Goal: Task Accomplishment & Management: Complete application form

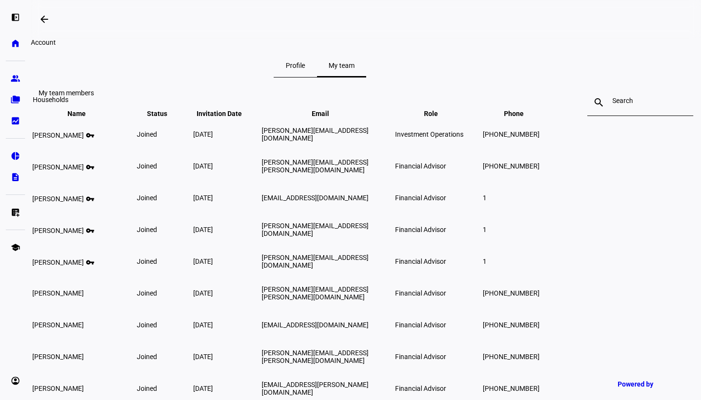
click at [16, 98] on eth-mat-symbol "folder_copy" at bounding box center [16, 100] width 10 height 10
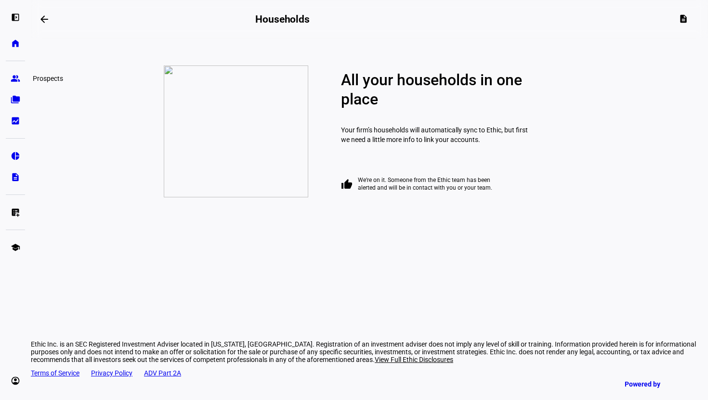
click at [16, 78] on eth-mat-symbol "group" at bounding box center [16, 79] width 10 height 10
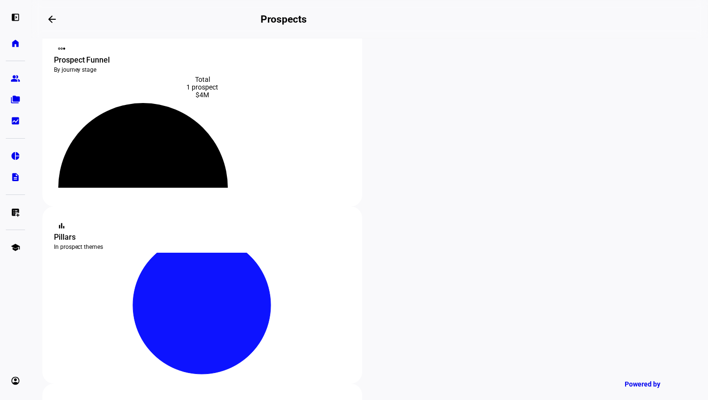
scroll to position [57, 0]
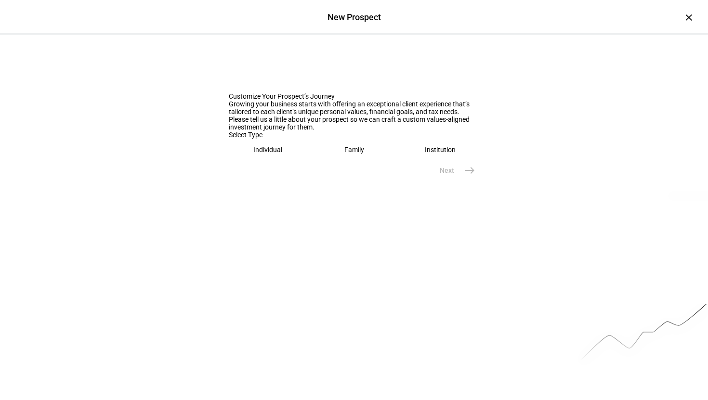
click at [320, 161] on eth-mega-radio-button "Family" at bounding box center [354, 150] width 79 height 22
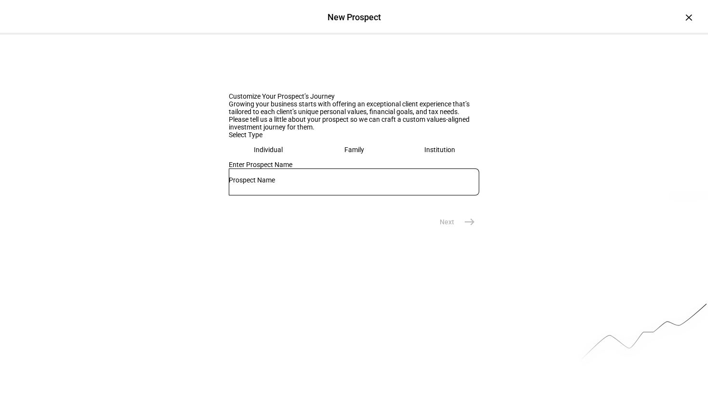
click at [287, 196] on div at bounding box center [354, 182] width 251 height 27
click at [287, 205] on mat-form-field at bounding box center [354, 187] width 251 height 36
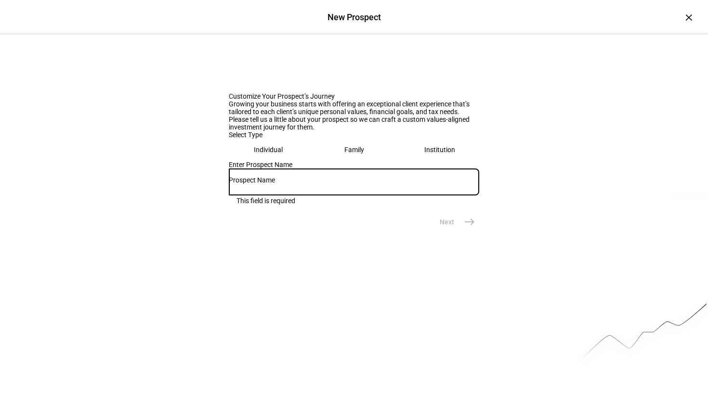
click at [283, 184] on input "text" at bounding box center [354, 180] width 251 height 8
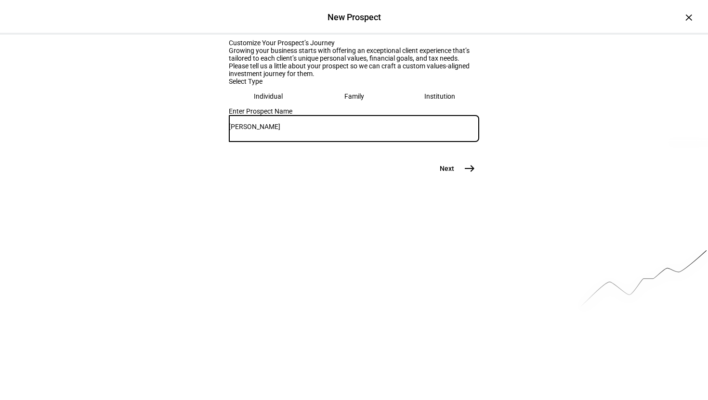
type input "Matt Jarboe"
click at [467, 174] on mat-icon "east" at bounding box center [470, 169] width 12 height 12
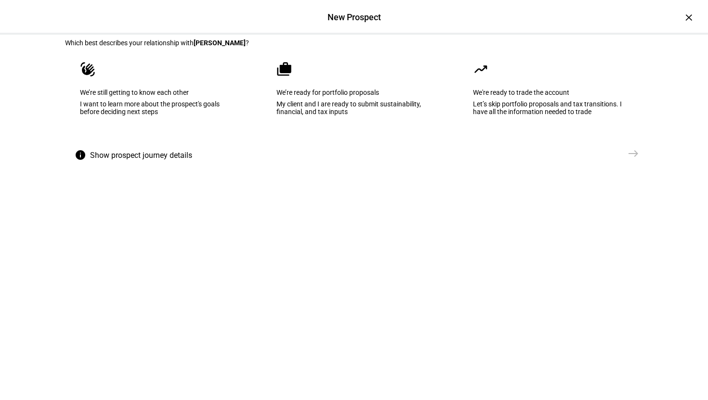
click at [341, 124] on eth-mega-radio-button "cases We’re ready for portfolio proposals My client and I are ready to submit s…" at bounding box center [354, 95] width 185 height 97
click at [628, 159] on mat-icon "east" at bounding box center [634, 154] width 12 height 12
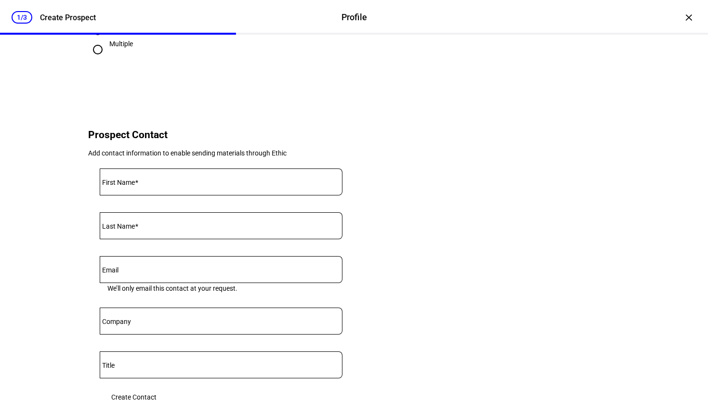
scroll to position [342, 0]
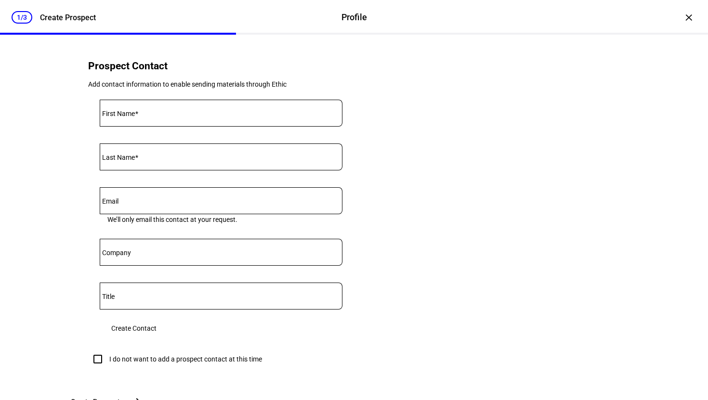
type input "8,000,000"
click at [145, 115] on input "First Name" at bounding box center [221, 111] width 243 height 8
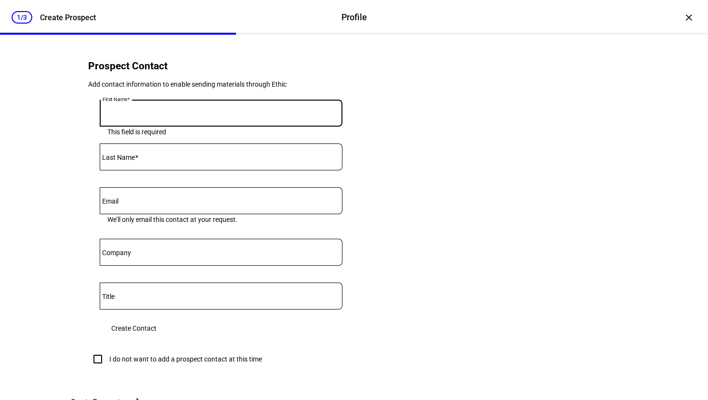
type input "a"
type input "Matthew"
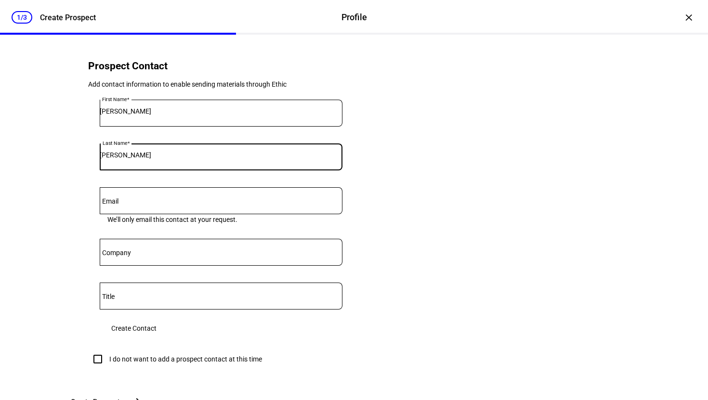
type input "Jarboe"
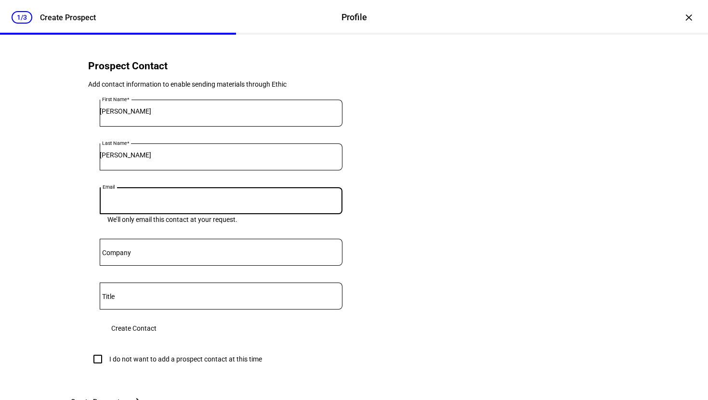
paste input "mjarboe@me.com"
type input "mjarboe@me.com"
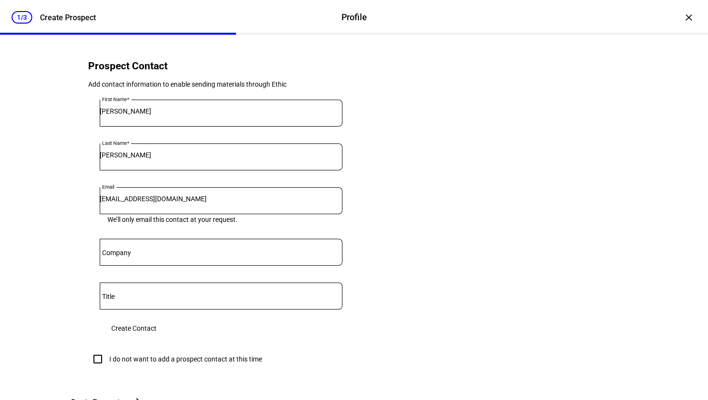
click at [150, 266] on div at bounding box center [221, 252] width 243 height 27
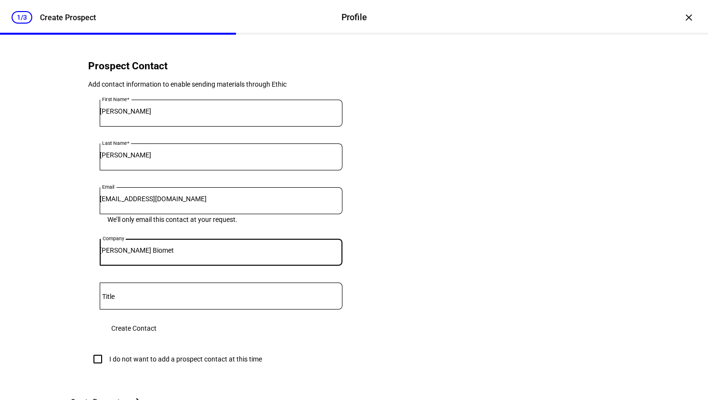
type input "Zimmer Biomet"
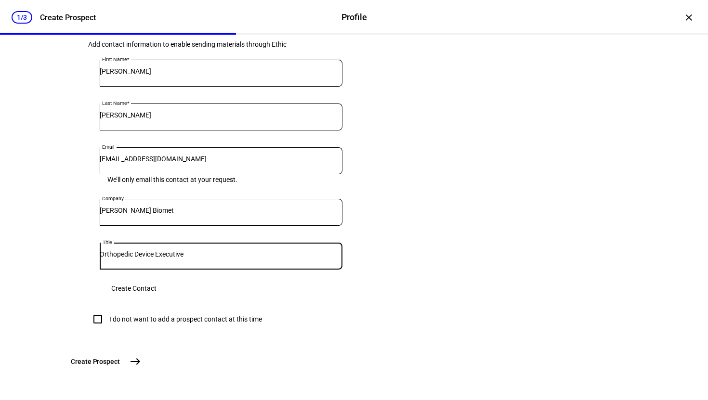
type input "Orthopedic Device Executive"
click at [157, 279] on span "Create Contact" at bounding box center [133, 288] width 45 height 19
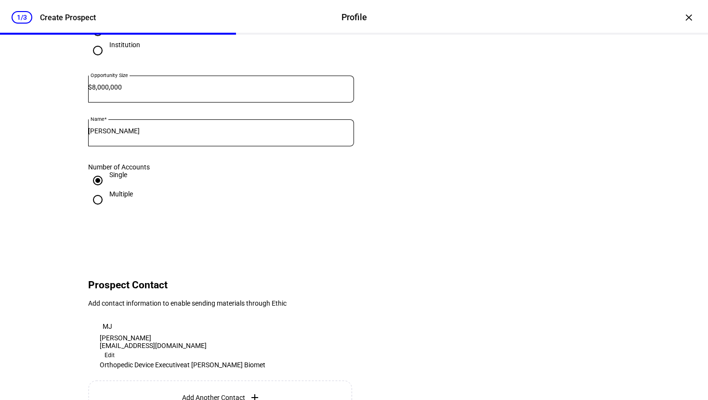
scroll to position [300, 0]
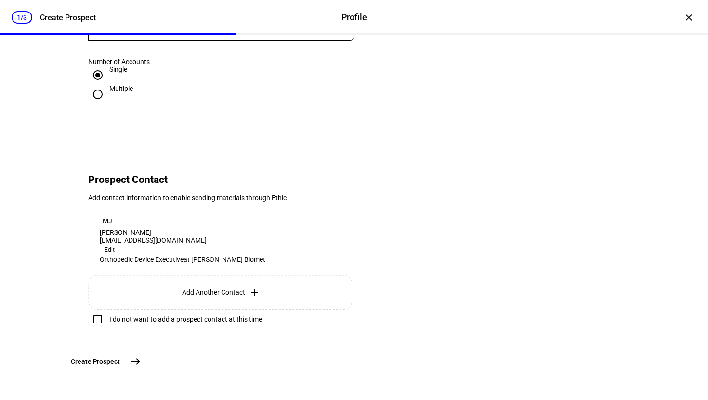
click at [141, 362] on mat-icon "east" at bounding box center [136, 362] width 12 height 12
click at [203, 213] on eth-contact-view "MJ Matthew Jarboe mjarboe@me.com Edit Orthopedic Device Executive at Zimmer Bio…" at bounding box center [183, 238] width 166 height 50
click at [102, 213] on div "MJ" at bounding box center [107, 220] width 15 height 15
click at [141, 357] on mat-icon "east" at bounding box center [136, 362] width 12 height 12
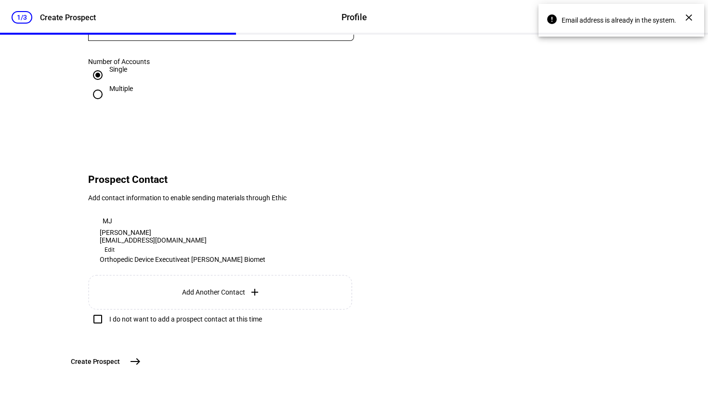
click at [27, 22] on div "1/3" at bounding box center [22, 17] width 21 height 13
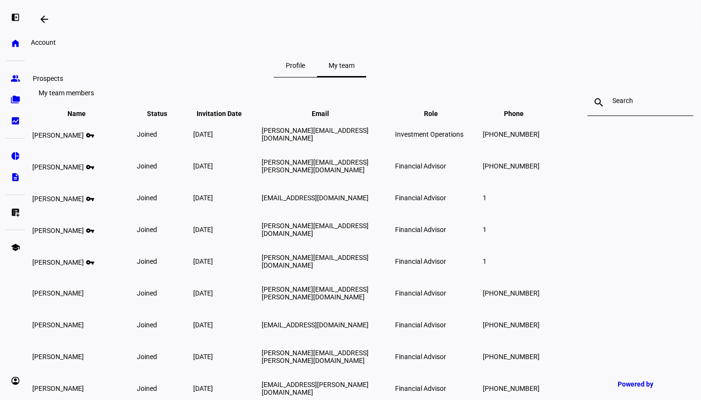
click at [11, 82] on eth-mat-symbol "group" at bounding box center [16, 79] width 10 height 10
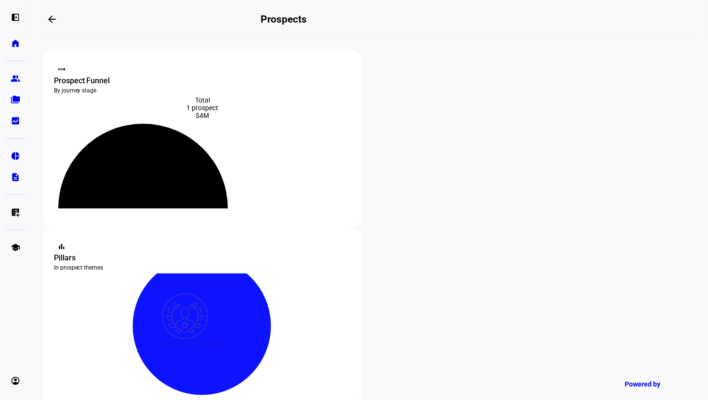
type input "[PERSON_NAME]"
click at [57, 24] on mat-icon "arrow_backwards" at bounding box center [52, 19] width 12 height 12
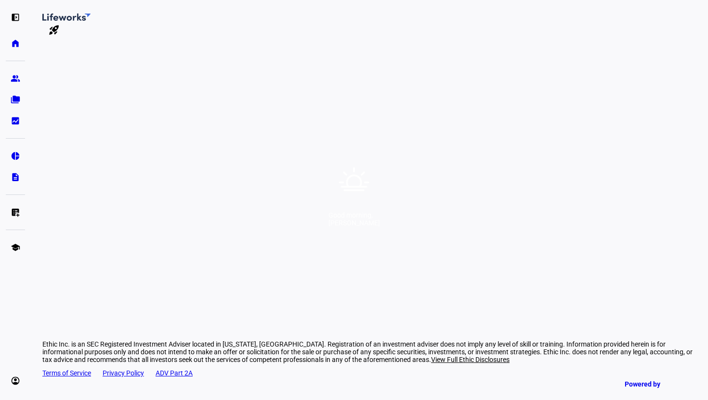
click at [428, 186] on div "Good morning, [PERSON_NAME]" at bounding box center [354, 200] width 708 height 400
click at [655, 389] on link "Powered by" at bounding box center [657, 384] width 74 height 18
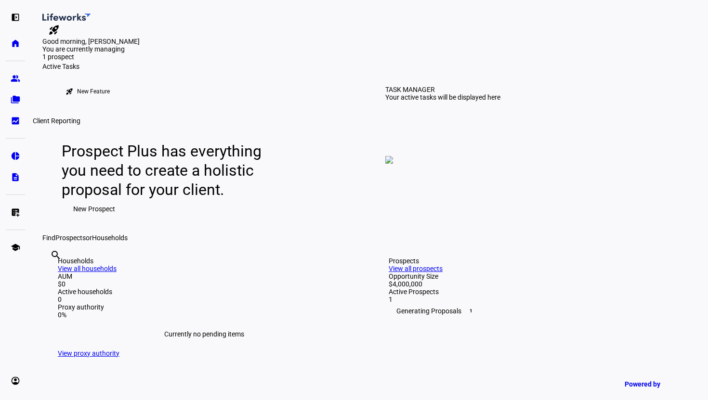
click at [16, 119] on eth-mat-symbol "bid_landscape" at bounding box center [16, 121] width 10 height 10
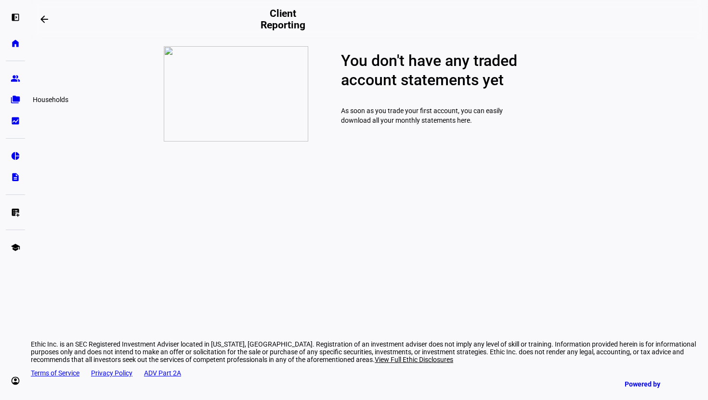
click at [10, 99] on link "folder_copy Households" at bounding box center [15, 99] width 19 height 19
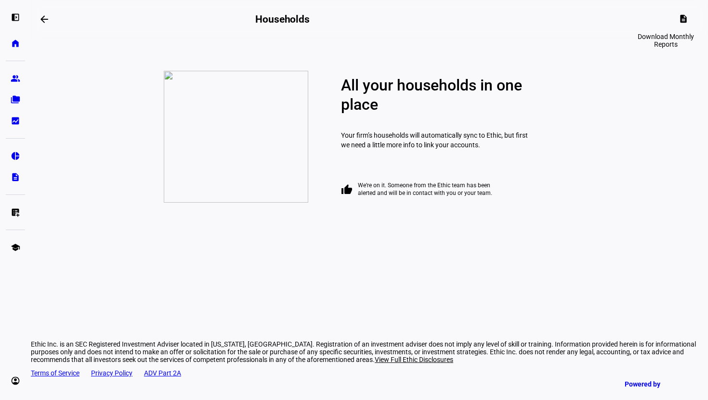
drag, startPoint x: 686, startPoint y: 18, endPoint x: 352, endPoint y: 70, distance: 337.9
click at [352, 70] on div "arrow_backwards Households description All your households in one place Your fi…" at bounding box center [369, 200] width 677 height 400
click at [13, 76] on eth-mat-symbol "group" at bounding box center [16, 79] width 10 height 10
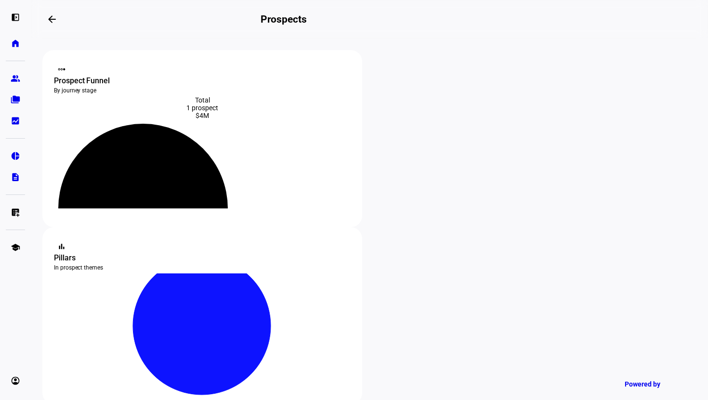
scroll to position [96, 0]
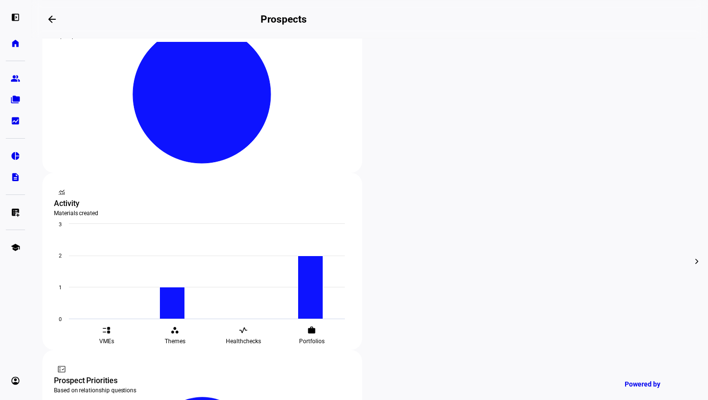
scroll to position [332, 0]
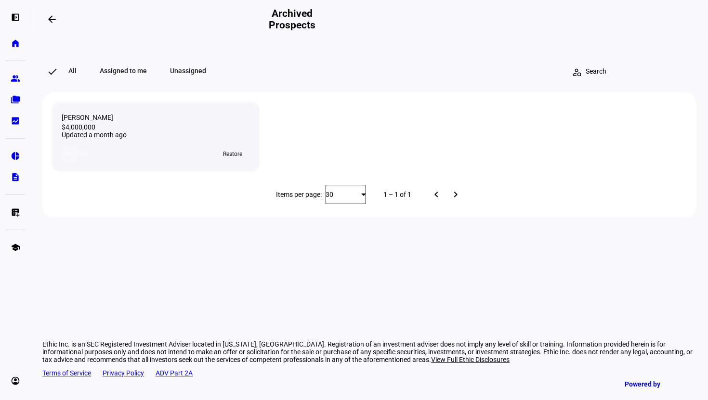
click at [197, 76] on span "Unassigned" at bounding box center [188, 70] width 59 height 19
click at [127, 64] on span "Assigned to me" at bounding box center [109, 70] width 70 height 19
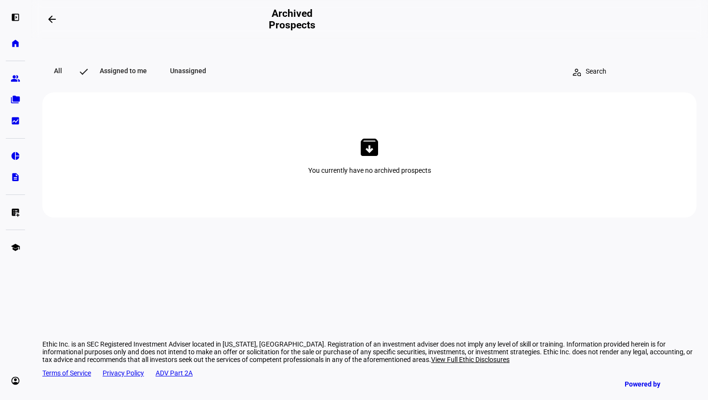
click at [74, 70] on mat-button-toggle "Assigned to me" at bounding box center [116, 71] width 85 height 19
click at [63, 71] on span "All" at bounding box center [57, 70] width 31 height 19
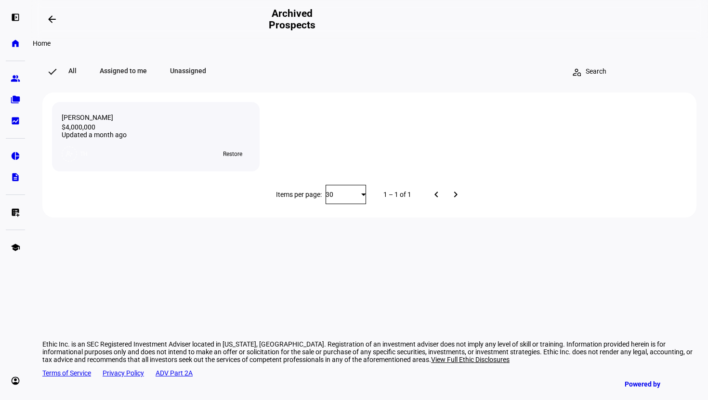
click at [14, 38] on link "home Home" at bounding box center [15, 43] width 19 height 19
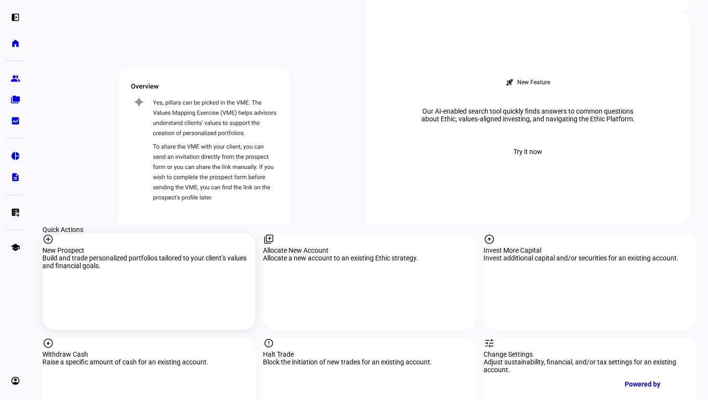
scroll to position [866, 0]
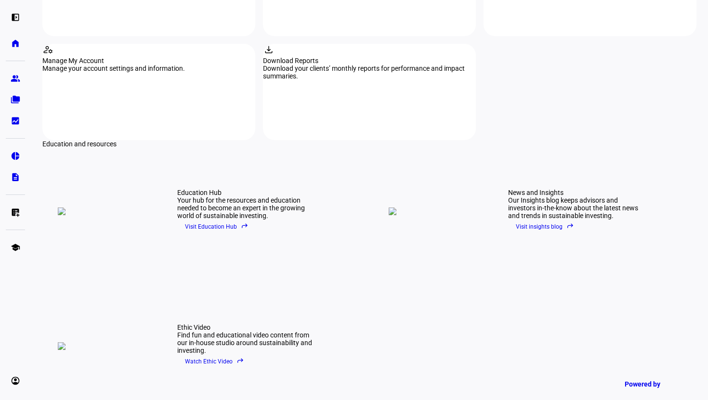
click at [248, 189] on div "Education Hub" at bounding box center [244, 193] width 135 height 8
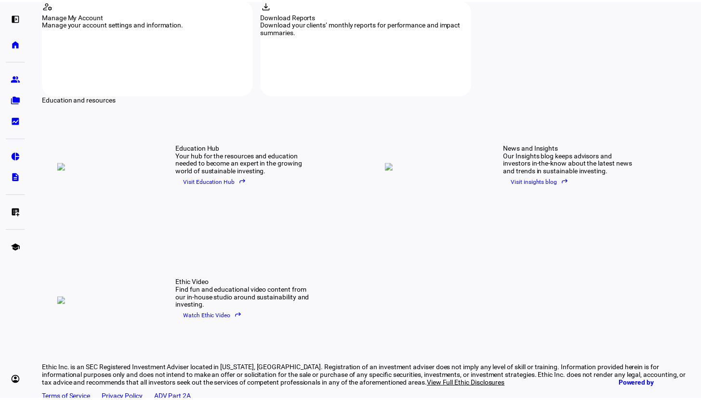
scroll to position [1286, 0]
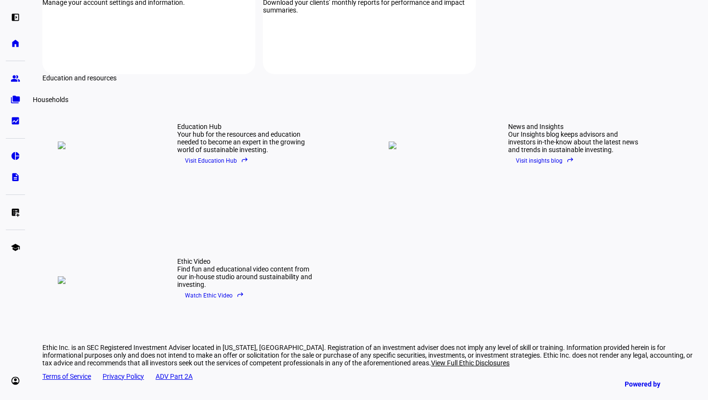
click at [13, 104] on eth-mat-symbol "folder_copy" at bounding box center [16, 100] width 10 height 10
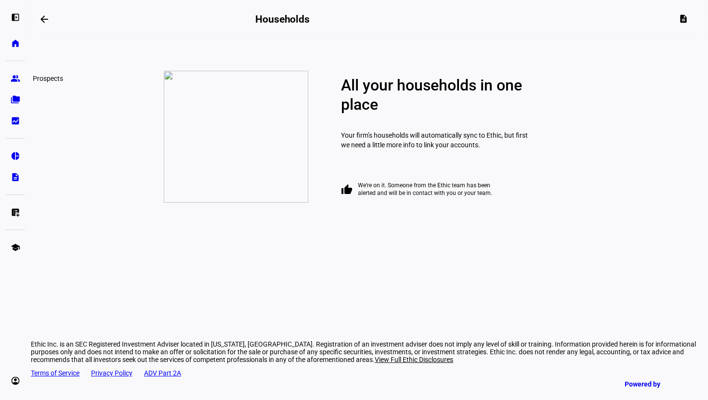
click at [14, 76] on eth-mat-symbol "group" at bounding box center [16, 79] width 10 height 10
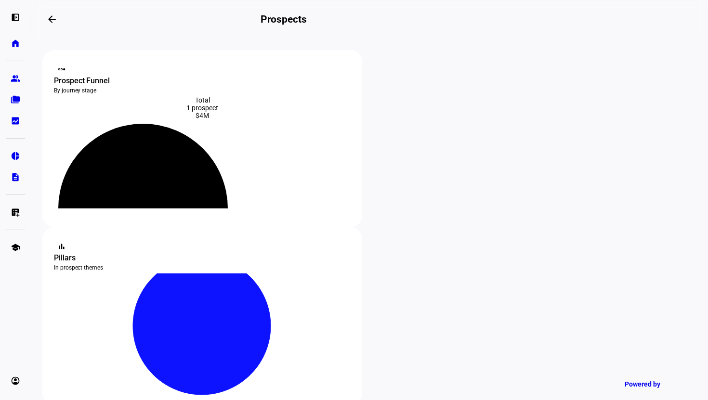
click at [13, 158] on eth-mat-symbol "pie_chart" at bounding box center [16, 156] width 10 height 10
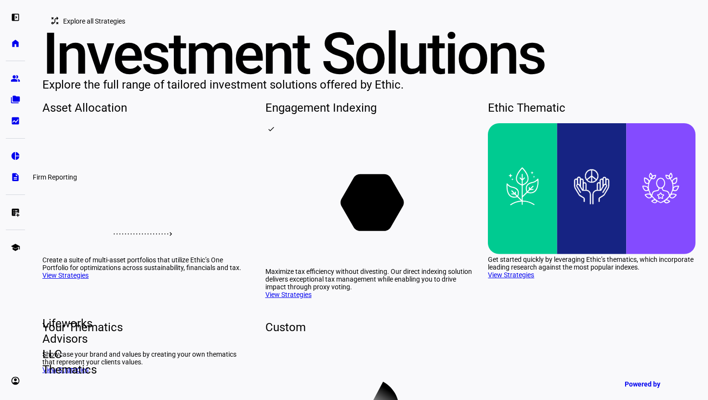
click at [16, 176] on eth-mat-symbol "description" at bounding box center [16, 177] width 10 height 10
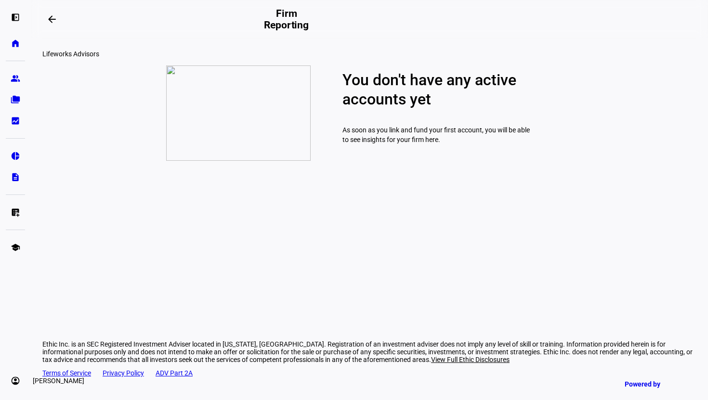
click at [16, 379] on eth-mat-symbol "account_circle" at bounding box center [16, 381] width 10 height 10
click at [72, 330] on link "Profile" at bounding box center [70, 336] width 116 height 19
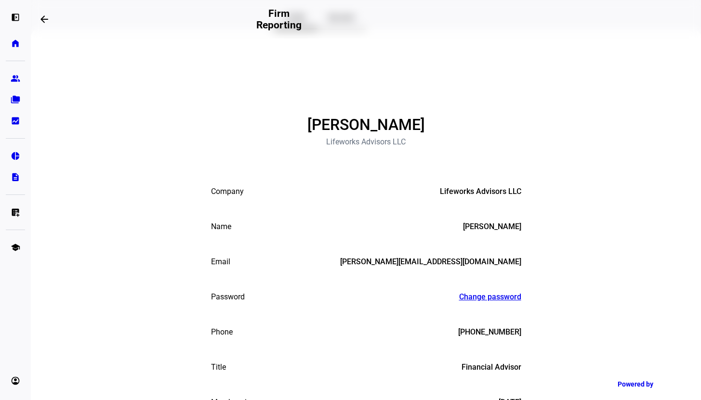
scroll to position [4, 0]
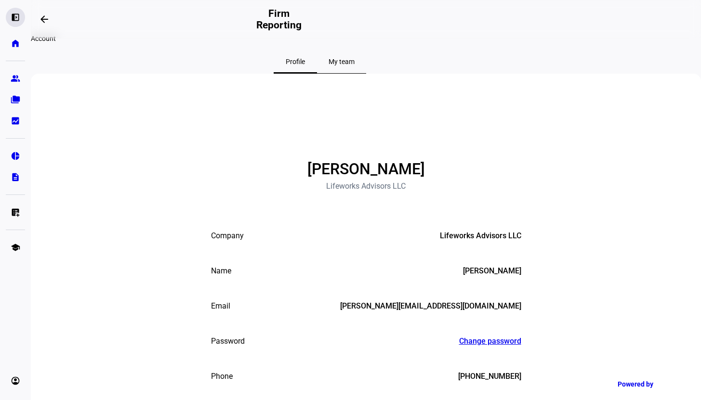
click at [14, 22] on eth-mat-symbol "left_panel_open" at bounding box center [16, 18] width 10 height 10
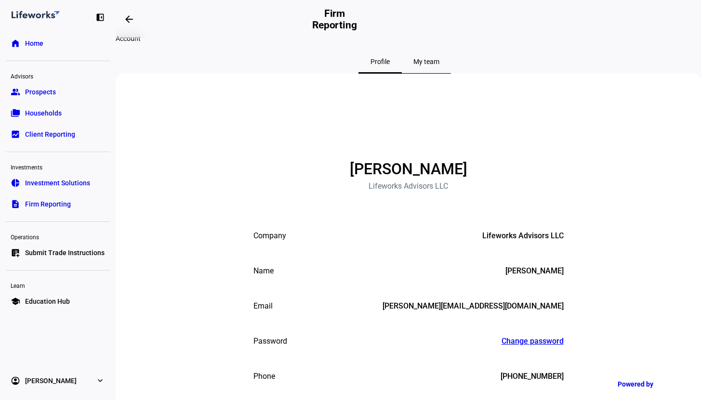
click at [71, 97] on link "group Prospects" at bounding box center [58, 91] width 104 height 19
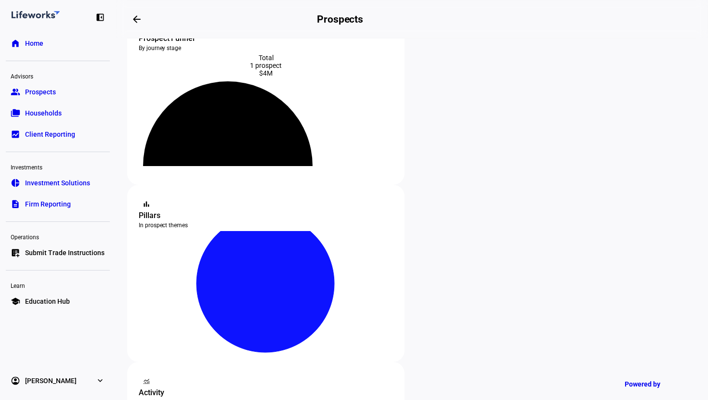
scroll to position [82, 0]
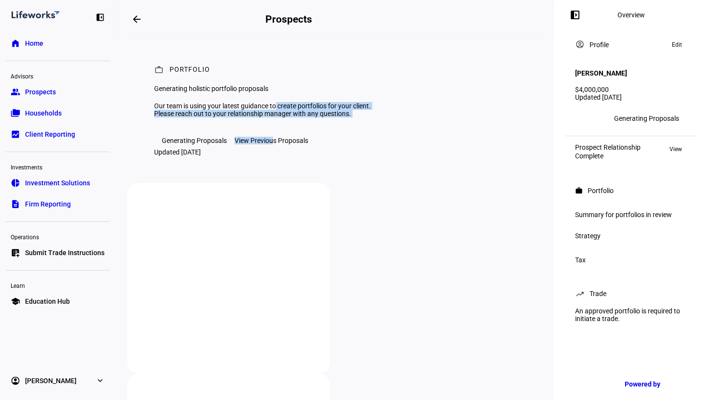
drag, startPoint x: 273, startPoint y: 196, endPoint x: 293, endPoint y: 149, distance: 51.4
click at [293, 149] on div "work Portfolio Generating holistic portfolio proposals Our team is using your l…" at bounding box center [334, 111] width 415 height 145
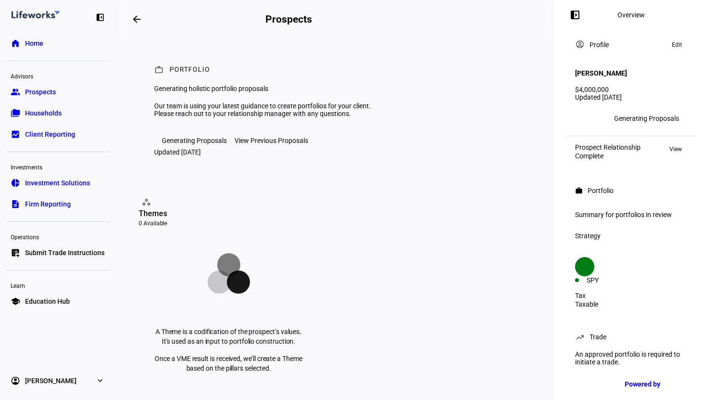
click at [212, 93] on div "Generating holistic portfolio proposals" at bounding box center [272, 89] width 237 height 8
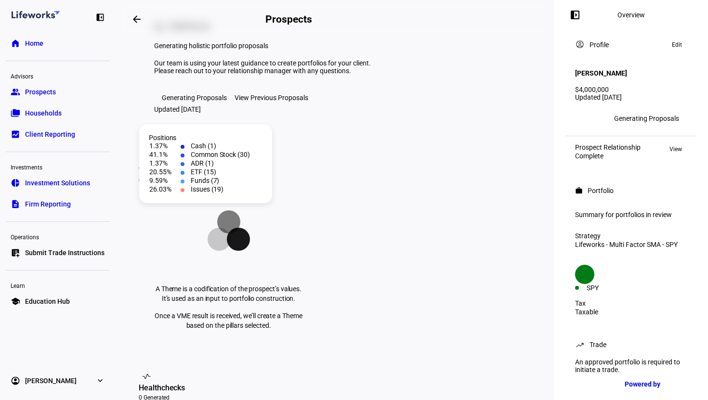
scroll to position [12, 0]
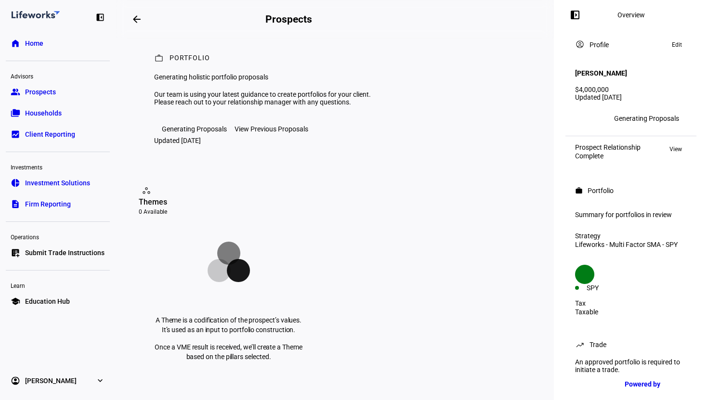
click at [48, 15] on div at bounding box center [36, 16] width 48 height 11
click at [52, 14] on div at bounding box center [36, 16] width 48 height 11
click at [82, 377] on link "account_circle [PERSON_NAME] expand_more" at bounding box center [58, 380] width 104 height 19
click at [38, 379] on span "Sign Out" at bounding box center [38, 381] width 26 height 10
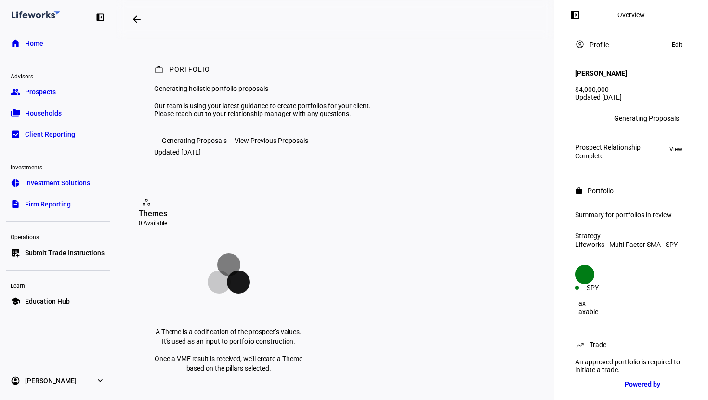
click at [47, 113] on span "Households" at bounding box center [43, 113] width 37 height 10
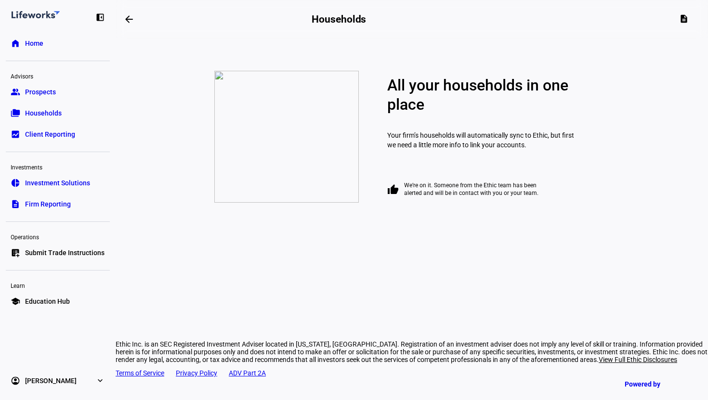
click at [58, 95] on link "group Prospects" at bounding box center [58, 91] width 104 height 19
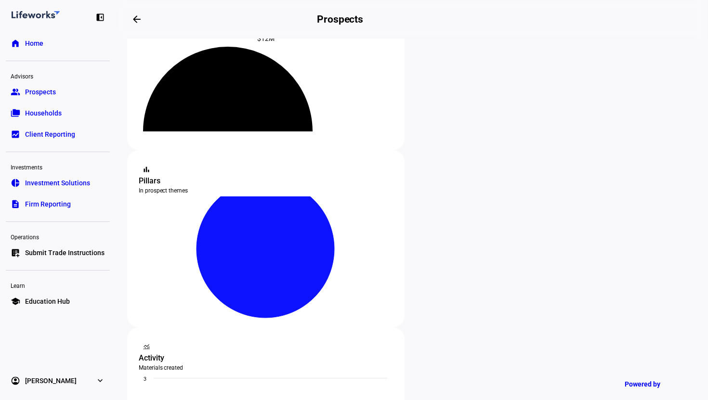
scroll to position [105, 0]
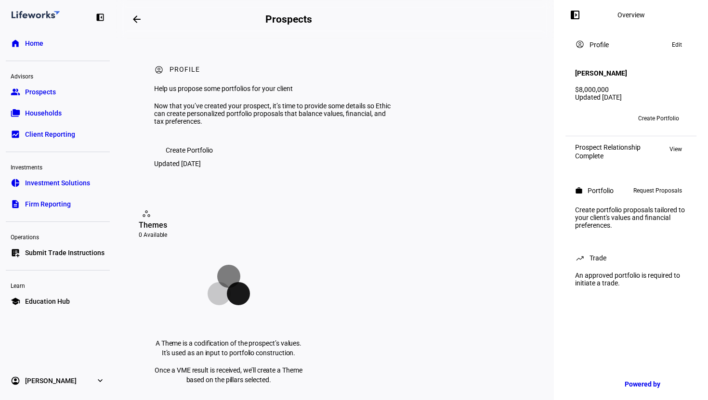
click at [651, 186] on span "Request Proposals" at bounding box center [658, 191] width 49 height 12
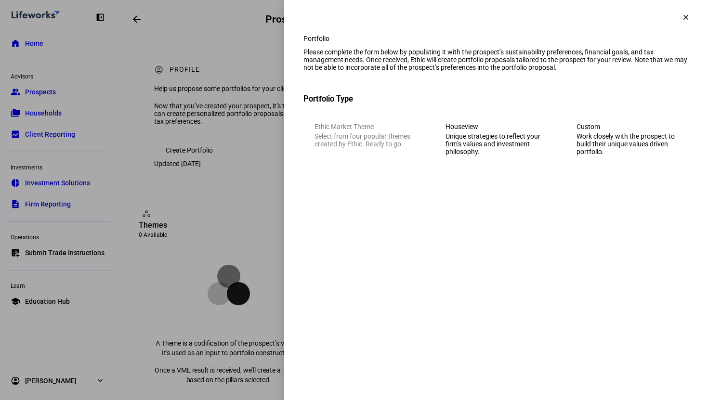
click at [616, 156] on div "Work closely with the prospect to build their unique values driven portfolio." at bounding box center [627, 144] width 101 height 23
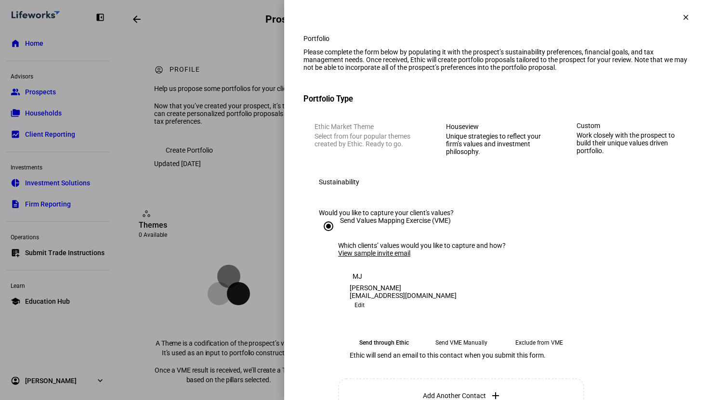
click at [519, 131] on div "Houseview" at bounding box center [497, 127] width 102 height 8
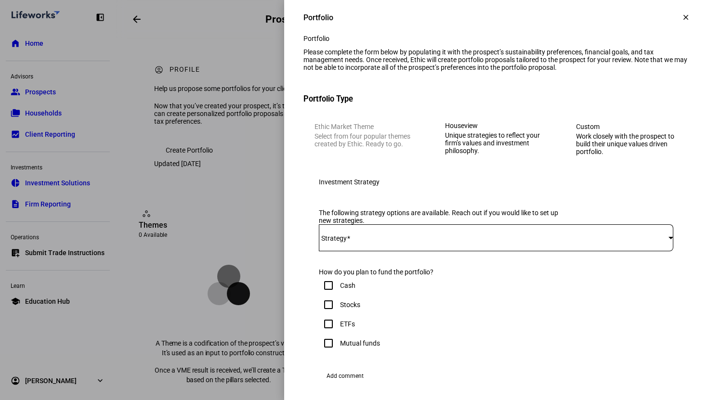
scroll to position [83, 0]
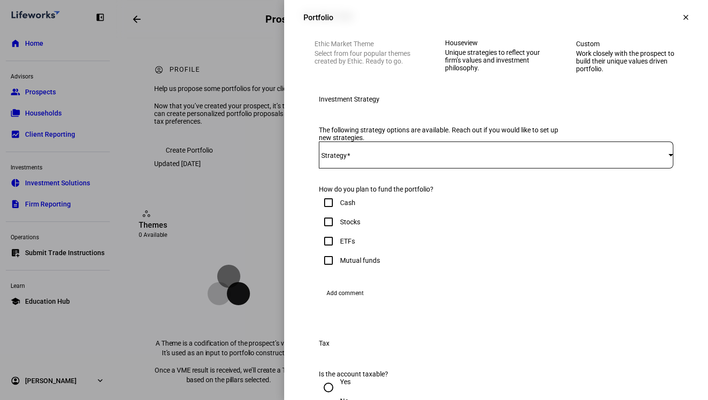
click at [394, 169] on div at bounding box center [496, 155] width 355 height 27
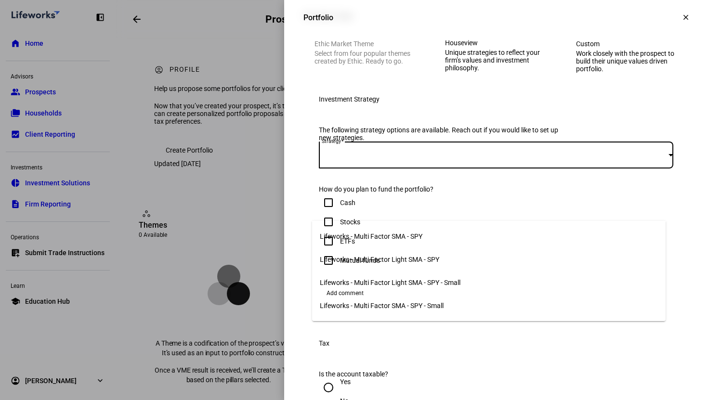
click at [387, 233] on span "Lifeworks - Multi Factor SMA - SPY" at bounding box center [371, 237] width 103 height 8
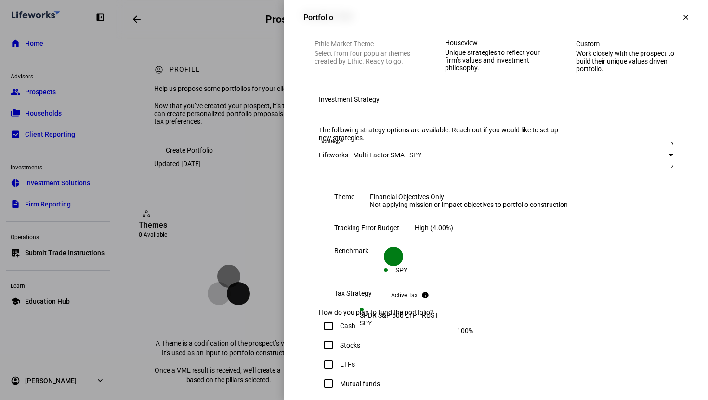
click at [408, 274] on div "SPY" at bounding box center [402, 270] width 12 height 8
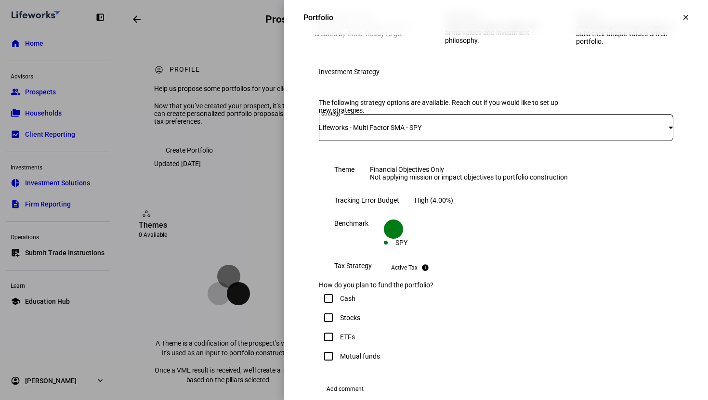
scroll to position [113, 0]
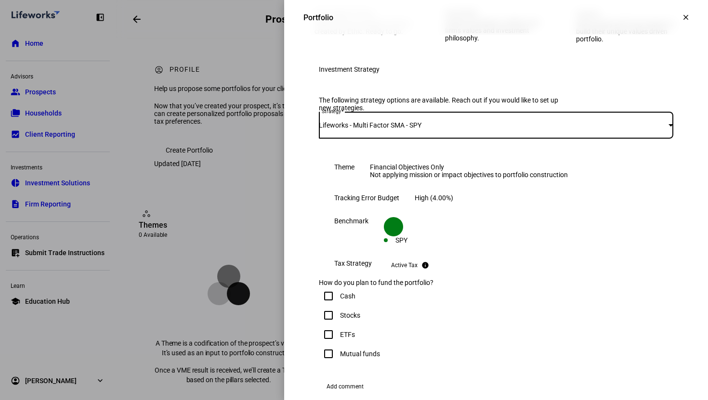
click at [422, 129] on span "Lifeworks - Multi Factor SMA - SPY" at bounding box center [370, 125] width 103 height 8
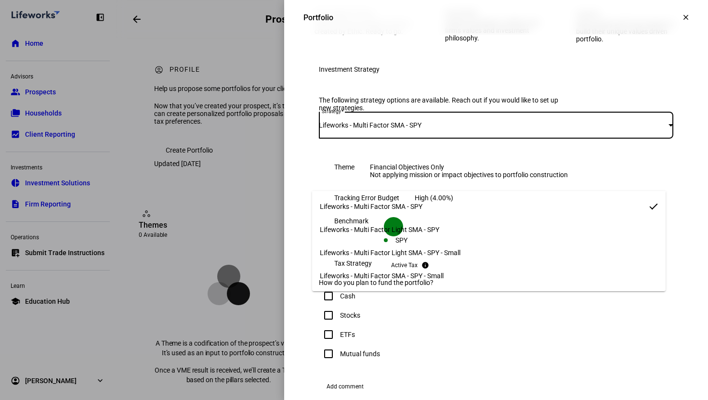
click at [441, 210] on mat-option "Lifeworks - Multi Factor SMA - SPY" at bounding box center [489, 206] width 354 height 23
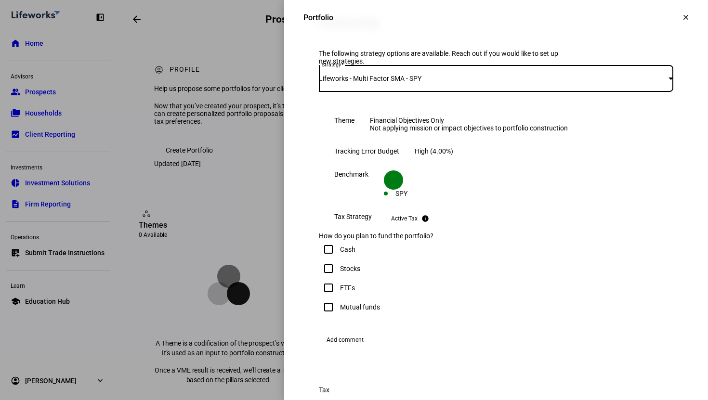
scroll to position [185, 0]
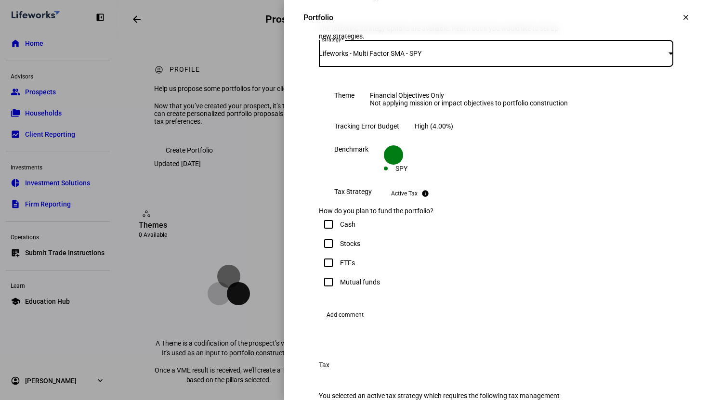
click at [449, 57] on div "Lifeworks - Multi Factor SMA - SPY" at bounding box center [494, 54] width 350 height 8
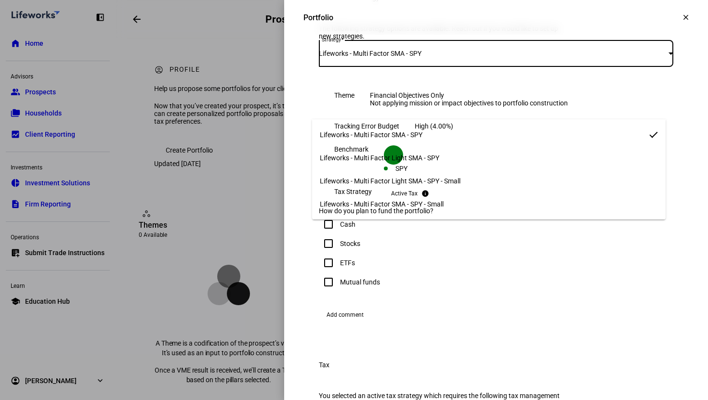
click at [438, 123] on mat-option "Lifeworks - Multi Factor SMA - SPY" at bounding box center [489, 134] width 354 height 23
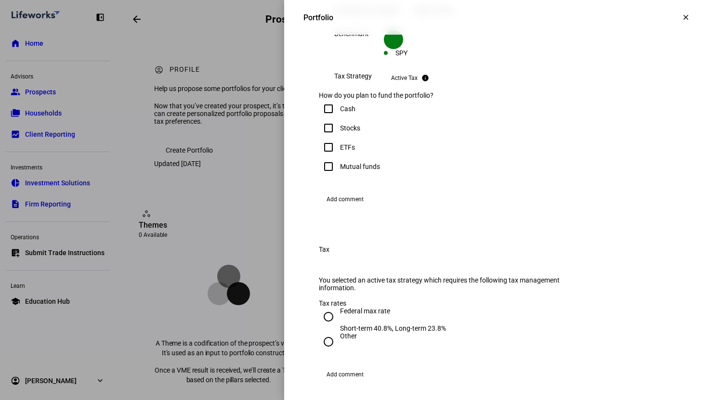
scroll to position [305, 0]
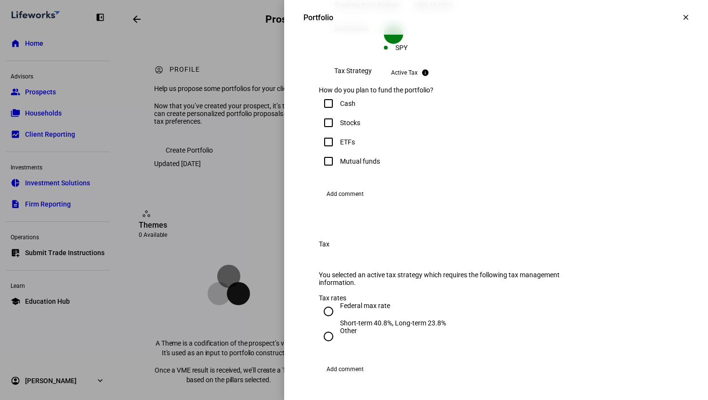
click at [340, 127] on div "Stocks" at bounding box center [350, 123] width 20 height 8
click at [336, 133] on input "Stocks" at bounding box center [328, 122] width 19 height 19
checkbox input "true"
click at [340, 146] on div "ETFs" at bounding box center [347, 142] width 15 height 8
click at [333, 152] on input "ETFs" at bounding box center [328, 142] width 19 height 19
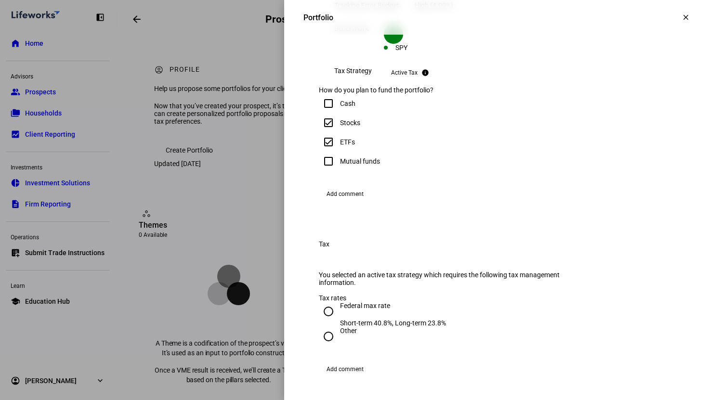
checkbox input "true"
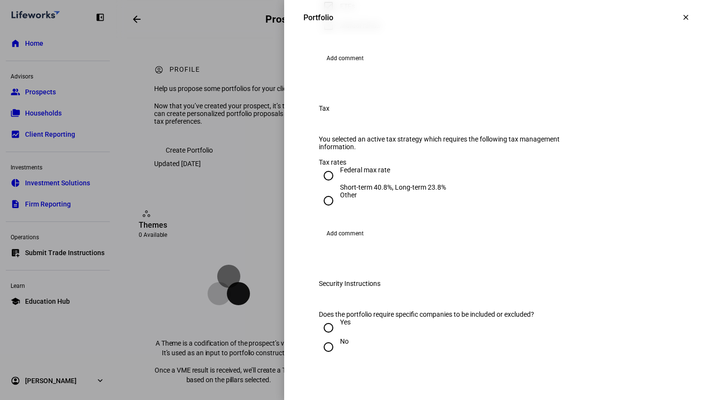
scroll to position [506, 0]
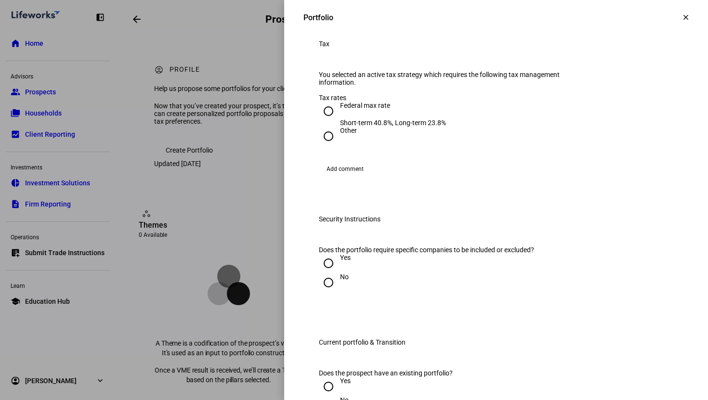
click at [320, 121] on input "Federal max rate Short-term 40.8%, Long-term 23.8%" at bounding box center [328, 111] width 19 height 19
radio input "true"
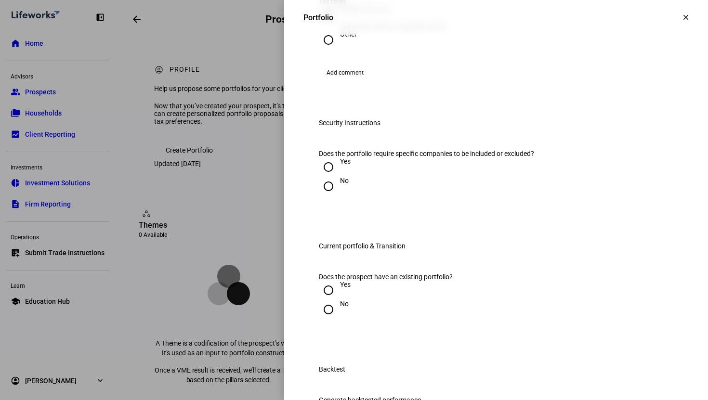
scroll to position [664, 0]
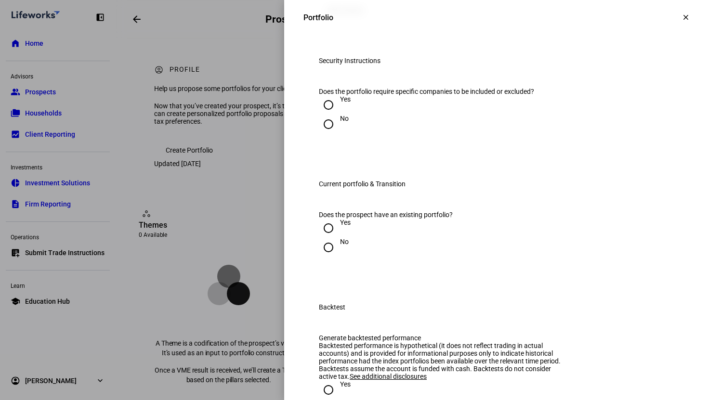
click at [327, 134] on input "No" at bounding box center [328, 124] width 19 height 19
radio input "true"
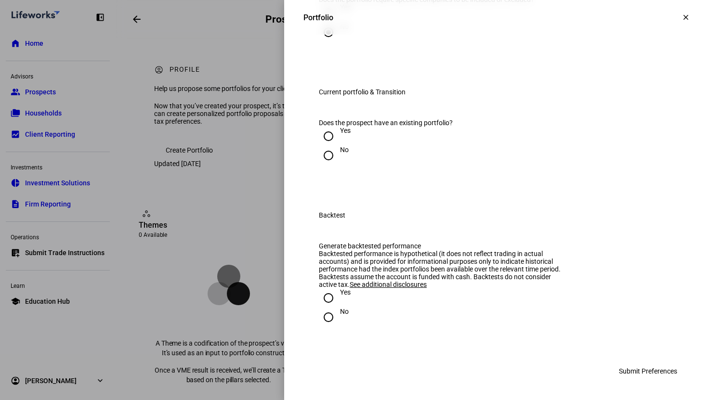
scroll to position [818, 0]
click at [320, 146] on input "Yes" at bounding box center [328, 136] width 19 height 19
radio input "true"
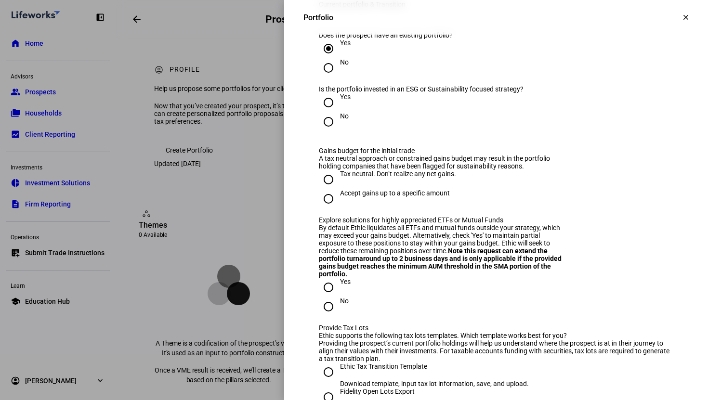
scroll to position [908, 0]
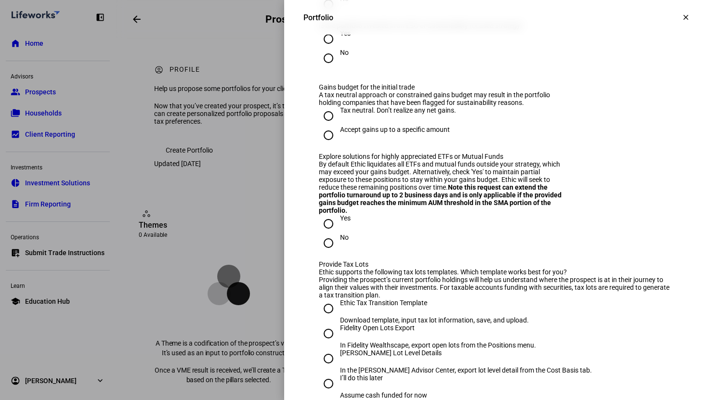
click at [319, 68] on input "No" at bounding box center [328, 58] width 19 height 19
radio input "true"
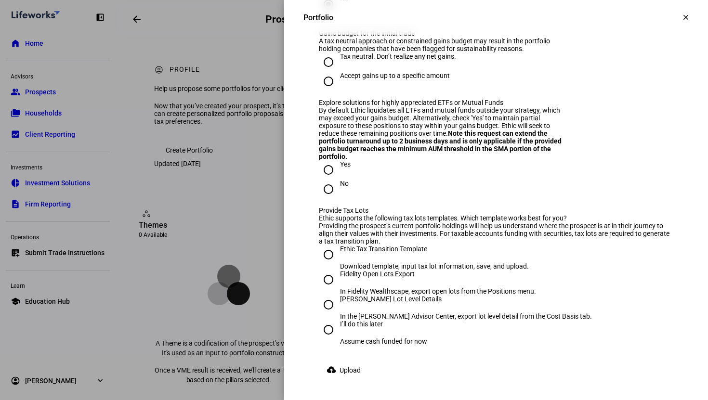
click at [324, 72] on input "Tax neutral. Don’t realize any net gains." at bounding box center [328, 62] width 19 height 19
radio input "true"
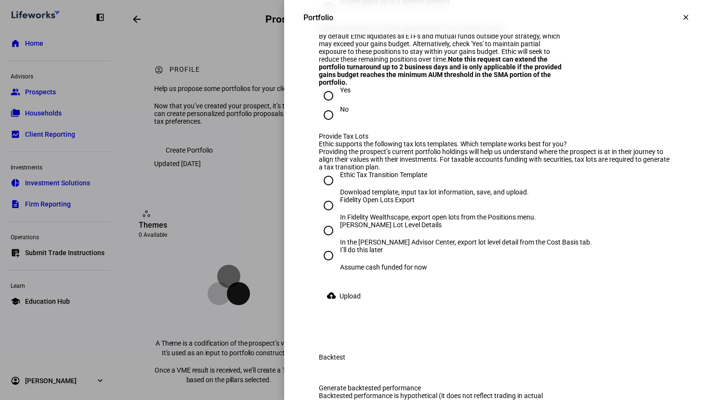
scroll to position [1068, 0]
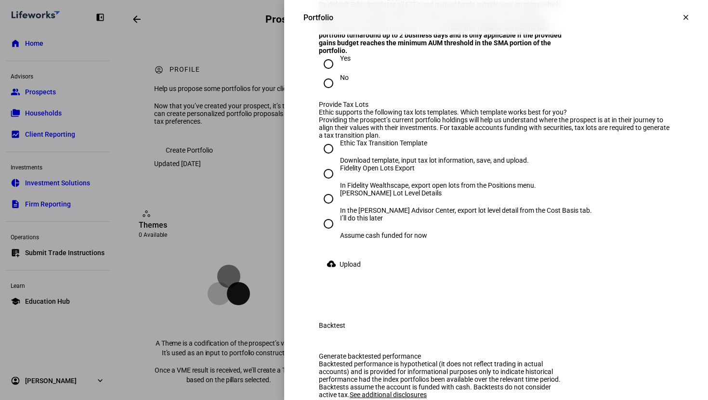
click at [323, 74] on input "Yes" at bounding box center [328, 63] width 19 height 19
radio input "true"
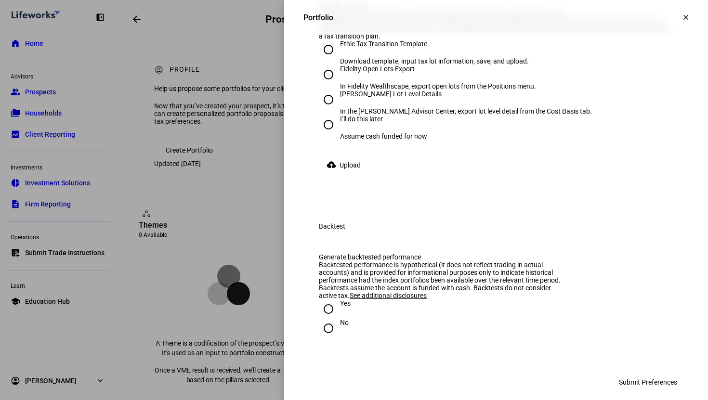
scroll to position [1216, 0]
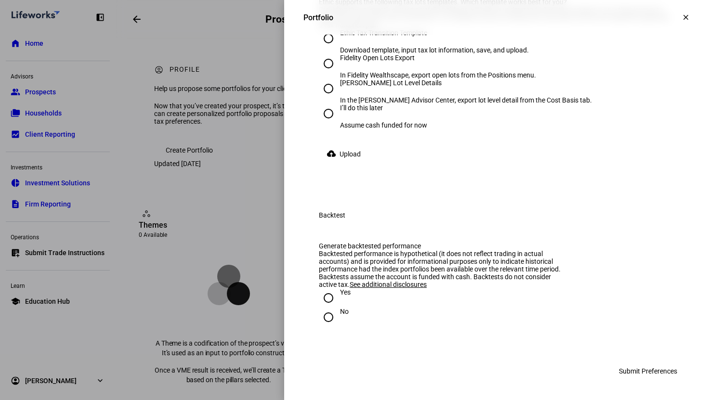
click at [323, 98] on input "Schwab Lot Level Details In the Schwab Advisor Center, export lot level detail …" at bounding box center [328, 88] width 19 height 19
radio input "true"
click at [323, 305] on input "Yes" at bounding box center [328, 298] width 19 height 19
radio input "true"
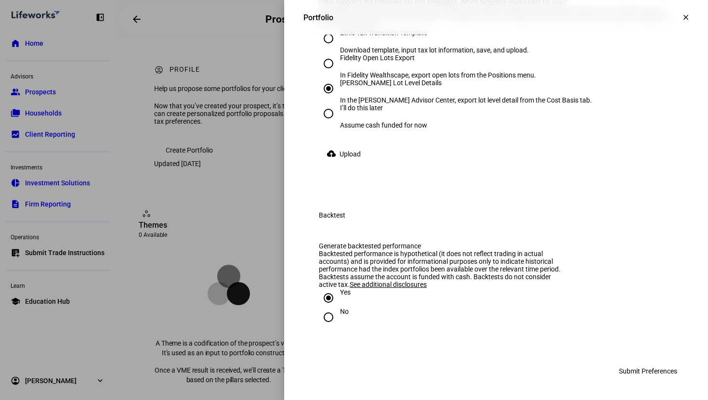
click at [319, 320] on input "No" at bounding box center [328, 317] width 19 height 19
radio input "true"
click at [321, 301] on input "Yes" at bounding box center [328, 298] width 19 height 19
radio input "true"
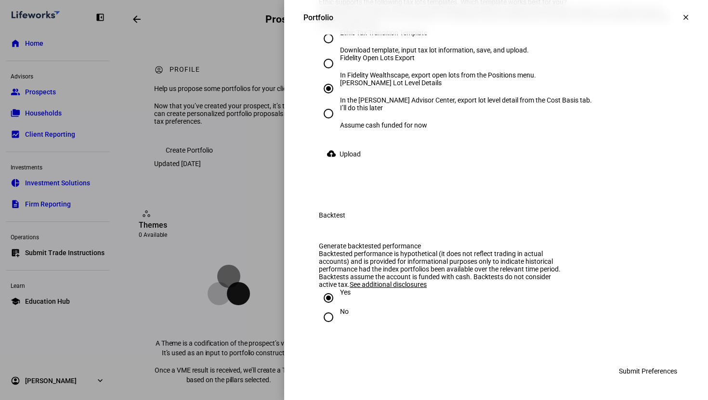
scroll to position [1292, 0]
click at [345, 164] on span "Upload" at bounding box center [350, 154] width 21 height 19
click at [340, 164] on span "Upload" at bounding box center [350, 154] width 21 height 19
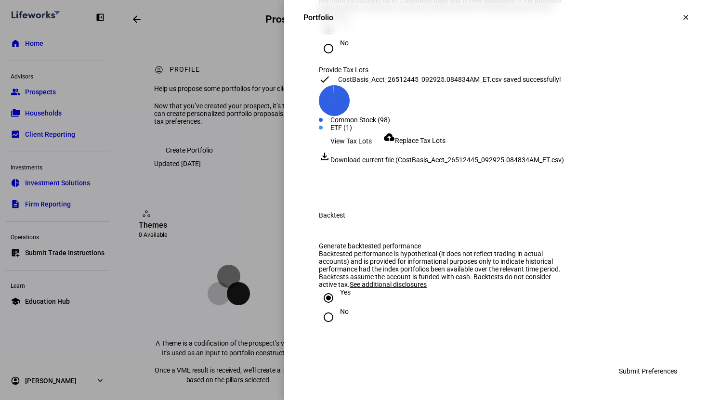
scroll to position [1310, 0]
click at [321, 162] on mat-icon "file_download" at bounding box center [325, 157] width 12 height 12
click at [630, 28] on eth-side-overlay-header "Portfolio clear" at bounding box center [496, 17] width 424 height 35
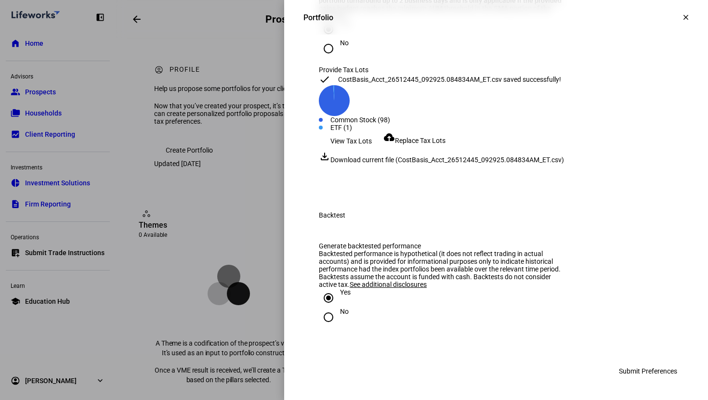
click at [417, 145] on span "Replace Tax Lots" at bounding box center [420, 141] width 51 height 8
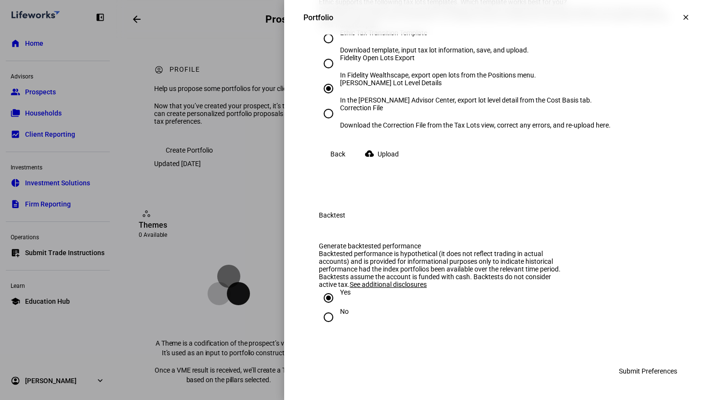
click at [391, 164] on span "Upload" at bounding box center [388, 154] width 21 height 19
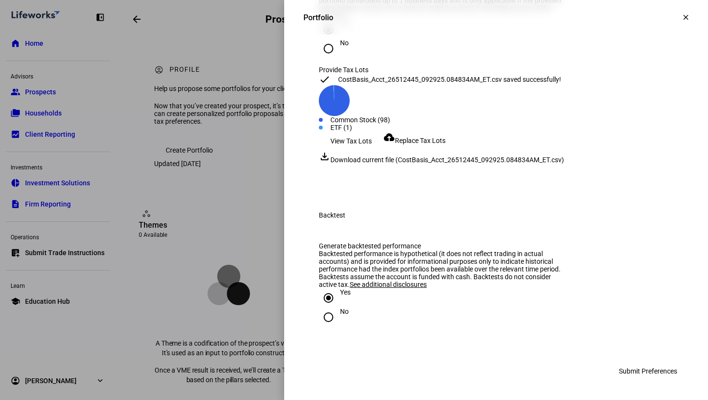
scroll to position [1303, 0]
click at [615, 19] on eth-side-overlay-header "Portfolio clear" at bounding box center [496, 17] width 424 height 35
click at [359, 164] on span "Download current file (CostBasis_Acct_26512445_092925.084834AM_ET.csv)" at bounding box center [448, 160] width 234 height 8
click at [435, 145] on span "Replace Tax Lots" at bounding box center [420, 141] width 51 height 8
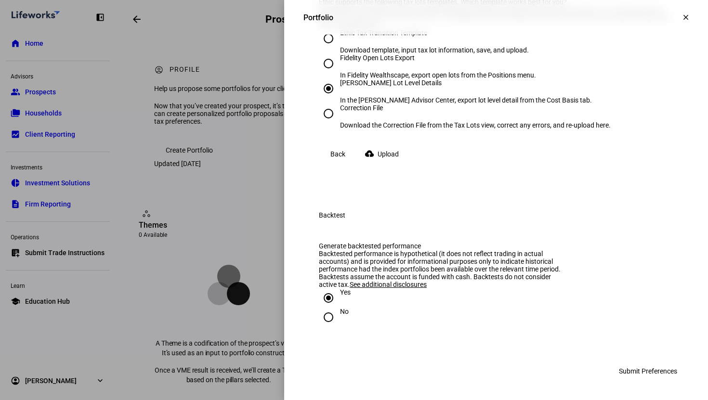
click at [389, 164] on span "Upload" at bounding box center [388, 154] width 21 height 19
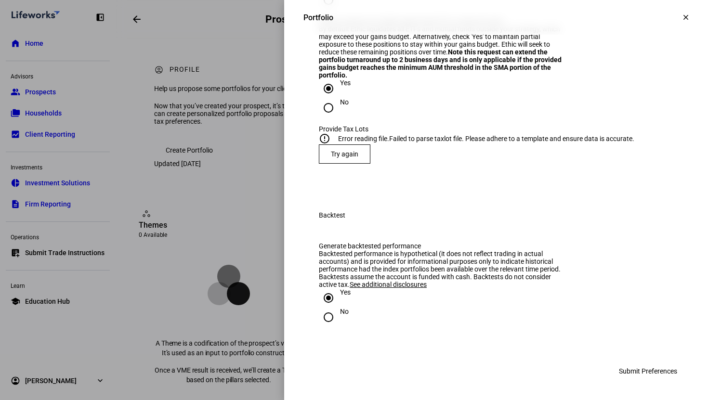
scroll to position [1075, 0]
click at [444, 145] on div "error_outline Error reading file. Failed to parse taxlot file. Please adhere to…" at bounding box center [496, 139] width 355 height 12
click at [433, 143] on div "Error reading file. Failed to parse taxlot file. Please adhere to a template an…" at bounding box center [486, 139] width 296 height 8
click at [345, 158] on span "Try again" at bounding box center [344, 154] width 27 height 8
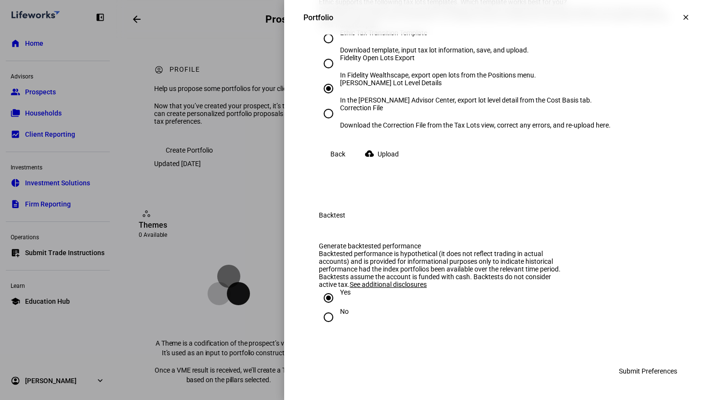
scroll to position [1239, 0]
click at [392, 164] on span "Upload" at bounding box center [388, 154] width 21 height 19
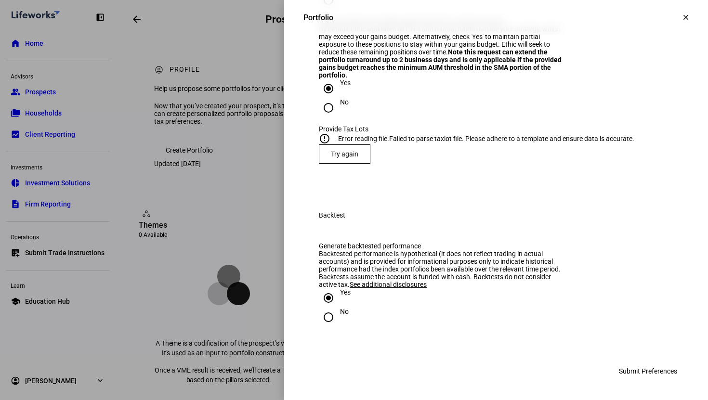
click at [353, 166] on span at bounding box center [344, 154] width 51 height 23
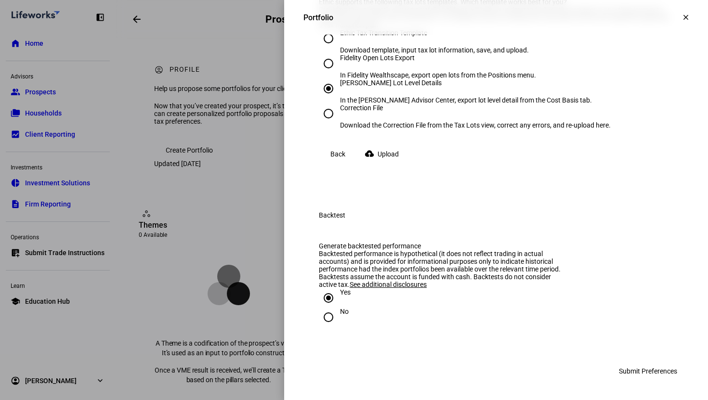
scroll to position [1353, 0]
click at [388, 164] on span "Upload" at bounding box center [388, 154] width 21 height 19
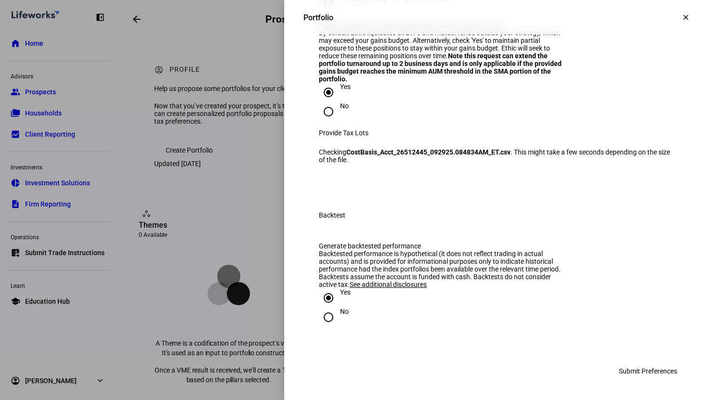
scroll to position [1335, 0]
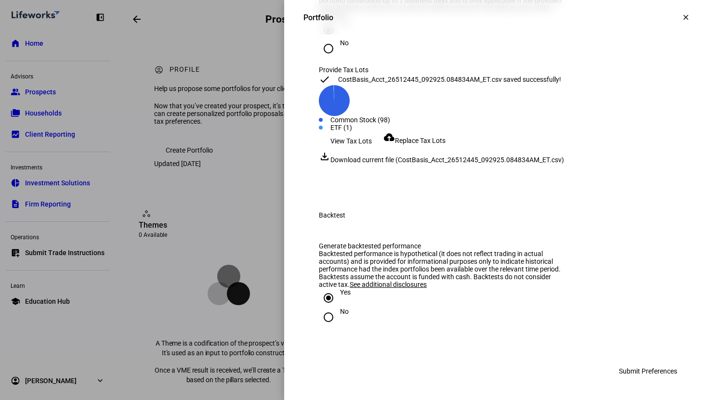
click at [635, 372] on span "Submit Preferences" at bounding box center [648, 371] width 58 height 19
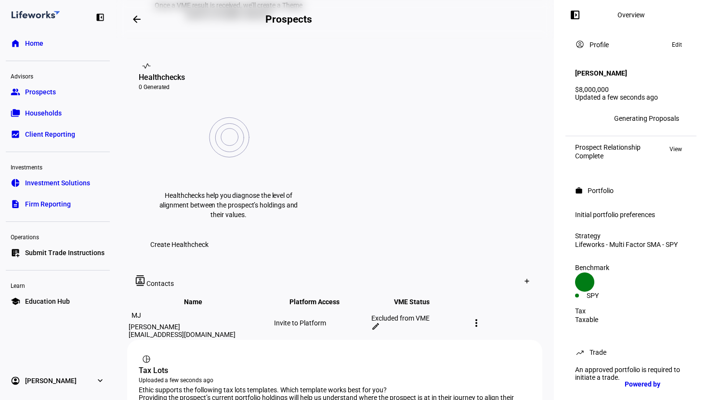
scroll to position [407, 0]
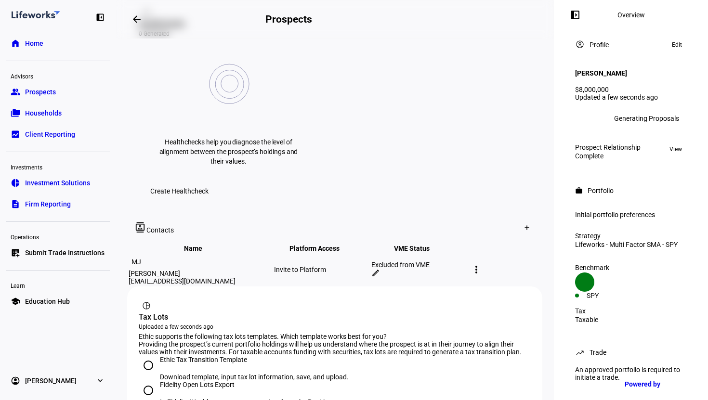
radio input "true"
click at [255, 356] on div "Ethic Tax Transition Template" at bounding box center [254, 364] width 189 height 17
click at [158, 356] on input "Ethic Tax Transition Template Download template, input tax lot information, sav…" at bounding box center [148, 365] width 19 height 19
radio input "true"
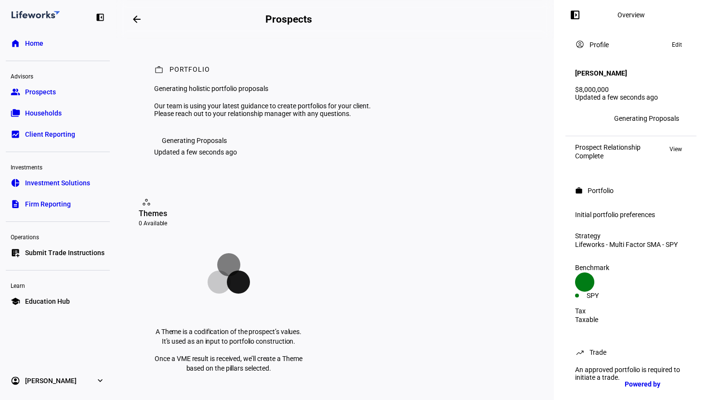
scroll to position [509, 0]
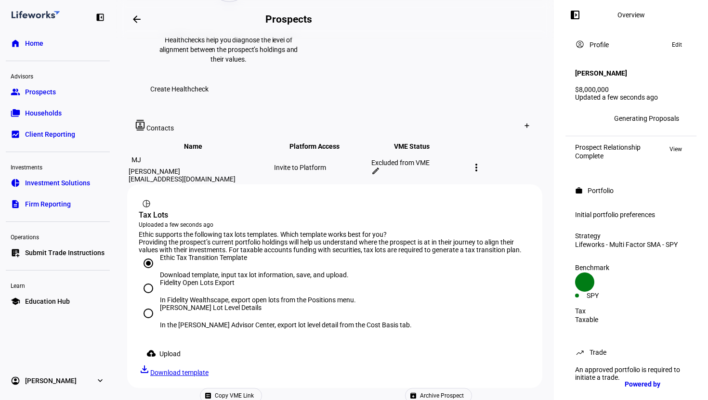
click at [162, 345] on span "Upload" at bounding box center [169, 354] width 21 height 19
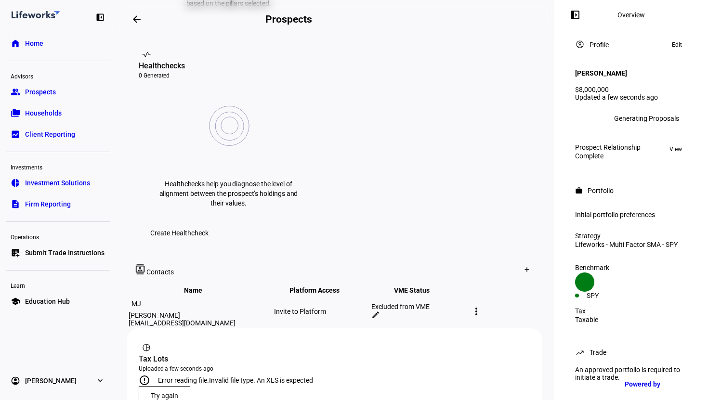
scroll to position [404, 0]
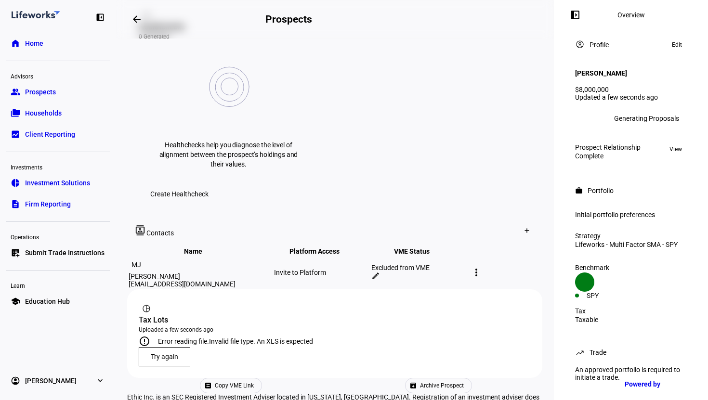
click at [313, 338] on div "Error reading file. Invalid file type. An XLS is expected" at bounding box center [235, 342] width 155 height 8
click at [173, 353] on span "Try again" at bounding box center [164, 357] width 27 height 8
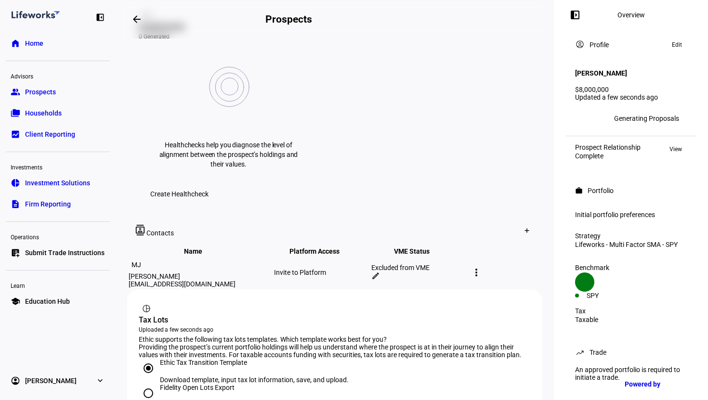
radio input "true"
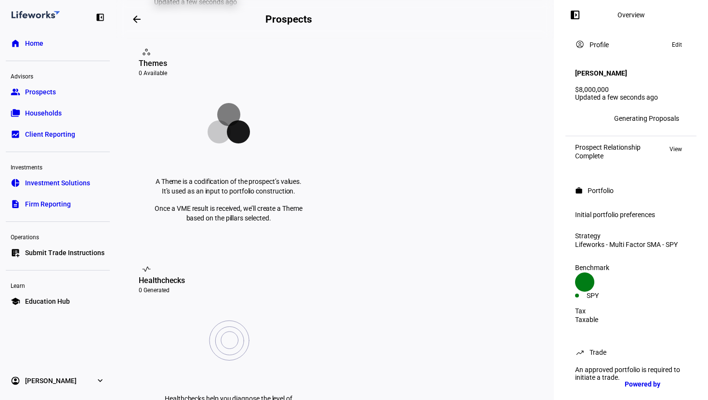
scroll to position [124, 0]
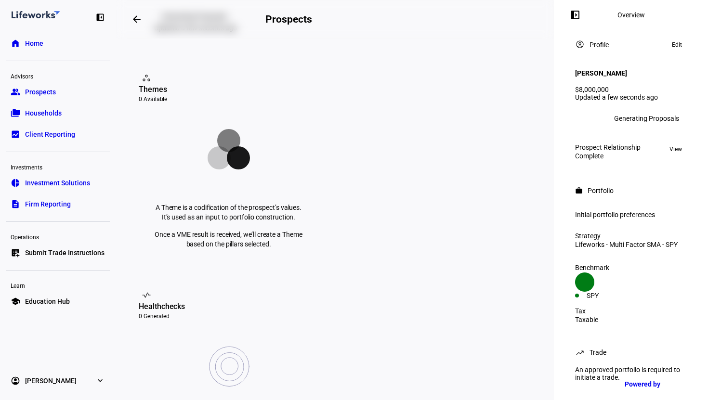
click at [644, 115] on div "Generating Proposals" at bounding box center [646, 119] width 65 height 8
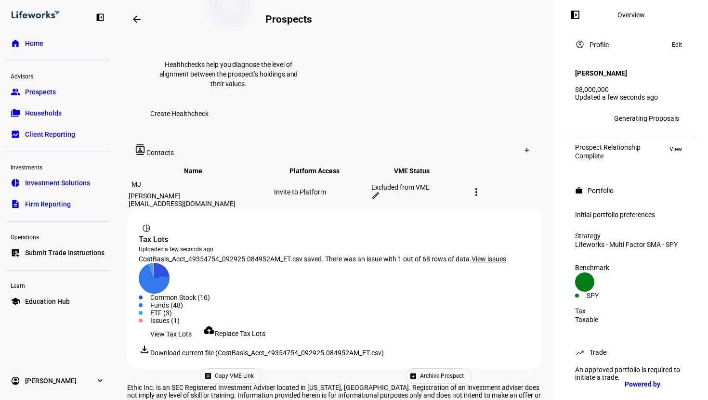
scroll to position [0, 0]
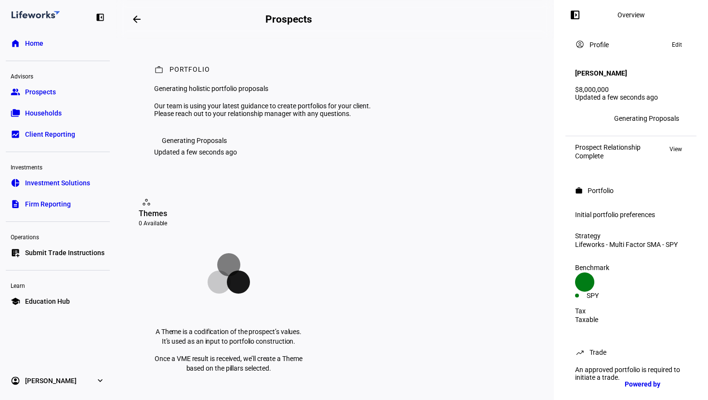
drag, startPoint x: 200, startPoint y: 200, endPoint x: 197, endPoint y: 227, distance: 27.6
click at [197, 183] on div "work Portfolio Generating holistic portfolio proposals Our team is using your l…" at bounding box center [334, 111] width 415 height 145
click at [321, 11] on eth-layout-page-header "arrow_backwards Prospects Overview left_panel_close" at bounding box center [335, 19] width 438 height 39
click at [58, 98] on link "group Prospects" at bounding box center [58, 91] width 104 height 19
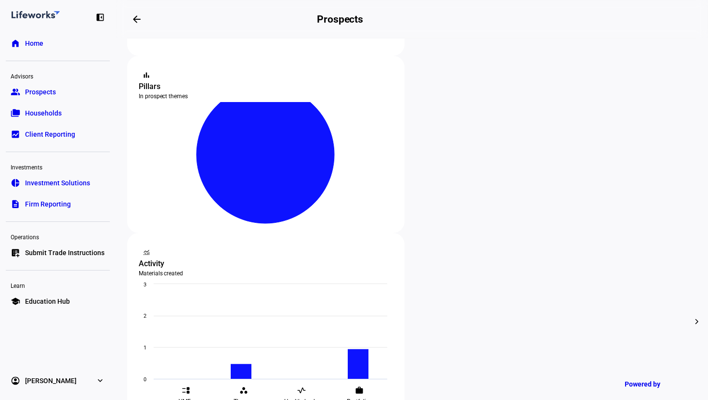
scroll to position [206, 0]
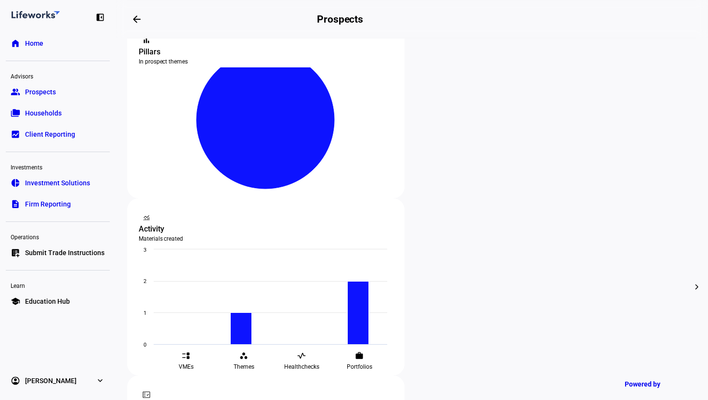
click at [363, 180] on div at bounding box center [354, 200] width 708 height 400
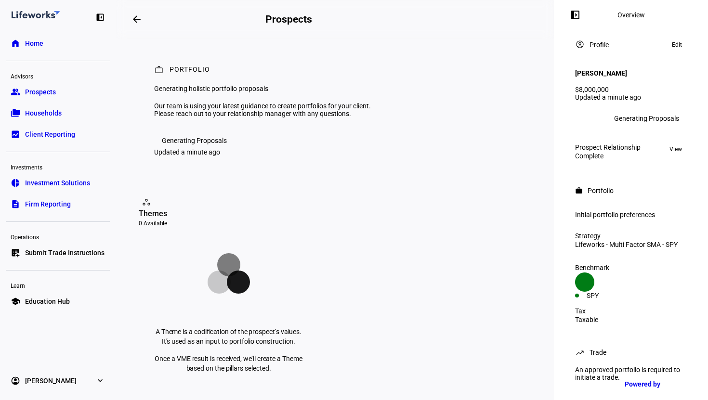
click at [201, 145] on div "Generating Proposals" at bounding box center [194, 141] width 65 height 8
